Goal: Entertainment & Leisure: Consume media (video, audio)

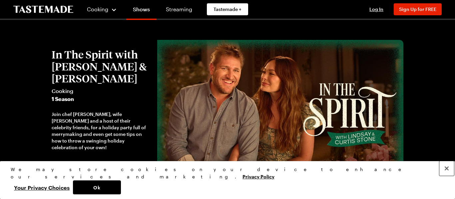
click at [445, 176] on button "Close" at bounding box center [446, 169] width 15 height 15
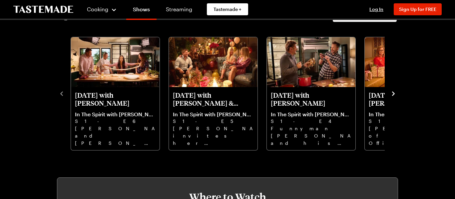
scroll to position [198, 0]
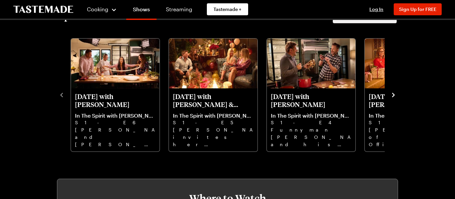
click at [394, 96] on icon "navigate to next item" at bounding box center [393, 95] width 7 height 7
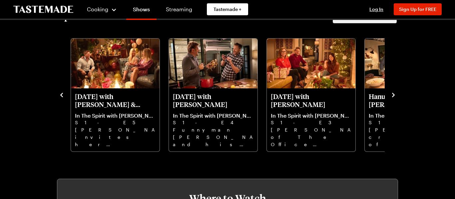
click at [395, 94] on icon "navigate to next item" at bounding box center [393, 95] width 7 height 7
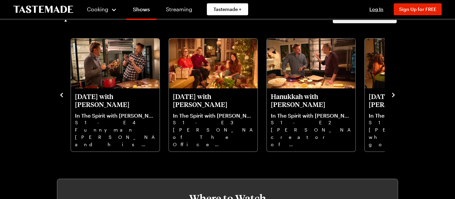
click at [394, 94] on icon "navigate to next item" at bounding box center [393, 95] width 7 height 7
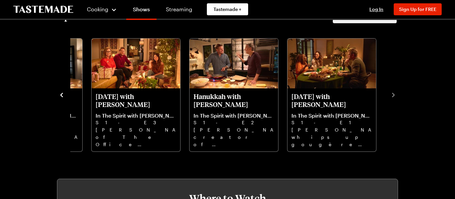
click at [61, 96] on icon "navigate to previous item" at bounding box center [61, 95] width 7 height 7
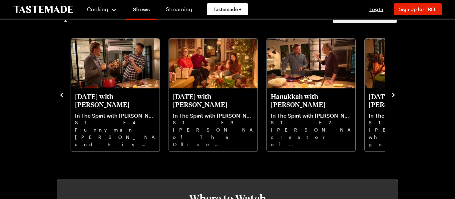
click at [61, 96] on icon "navigate to previous item" at bounding box center [61, 95] width 7 height 7
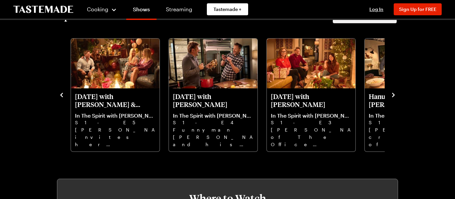
click at [61, 96] on icon "navigate to previous item" at bounding box center [61, 95] width 7 height 7
